Goal: Information Seeking & Learning: Learn about a topic

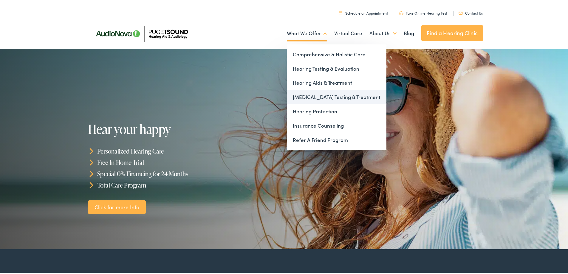
click at [311, 94] on link "[MEDICAL_DATA] Testing & Treatment" at bounding box center [337, 96] width 100 height 14
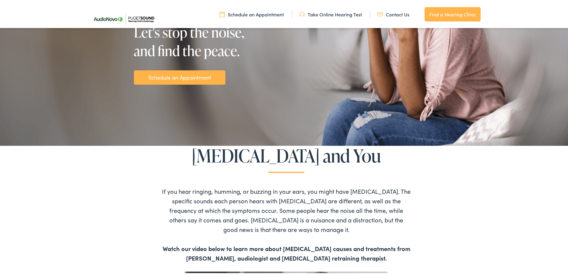
scroll to position [209, 0]
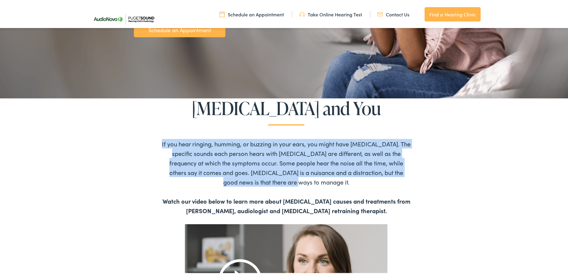
drag, startPoint x: 161, startPoint y: 141, endPoint x: 413, endPoint y: 183, distance: 256.0
click at [413, 183] on div "If you hear ringing, humming, or buzzing in your ears, you might have [MEDICAL_…" at bounding box center [286, 171] width 322 height 85
copy div "If you hear ringing, humming, or buzzing in your ears, you might have [MEDICAL_…"
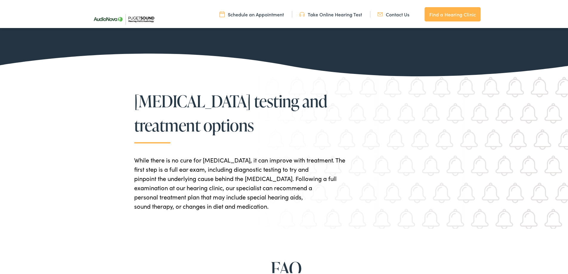
scroll to position [1223, 0]
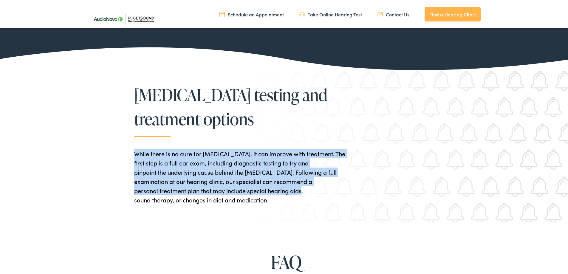
drag, startPoint x: 131, startPoint y: 154, endPoint x: 300, endPoint y: 191, distance: 173.8
click at [300, 191] on div "[MEDICAL_DATA] testing and treatment options While there is no cure for [MEDICA…" at bounding box center [286, 142] width 334 height 122
copy p "While there is no cure for [MEDICAL_DATA], it can improve with treatment. The f…"
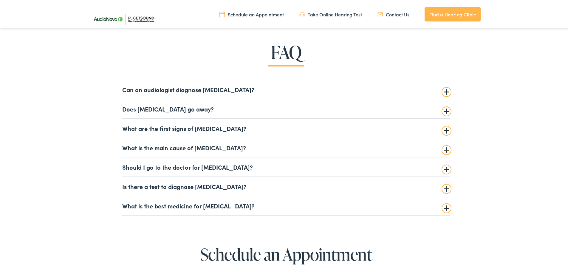
scroll to position [1462, 0]
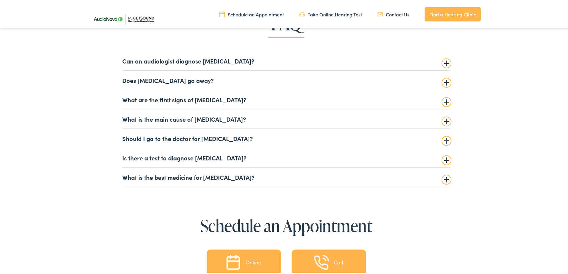
click at [147, 157] on summary "Is there a test to diagnose [MEDICAL_DATA]?" at bounding box center [286, 156] width 328 height 7
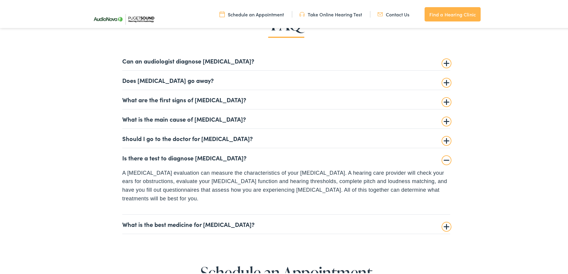
click at [158, 220] on summary "What is the best medicine for [MEDICAL_DATA]?" at bounding box center [286, 223] width 328 height 7
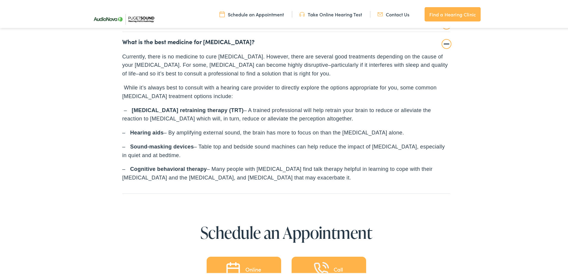
scroll to position [1611, 0]
